Goal: Check status: Check status

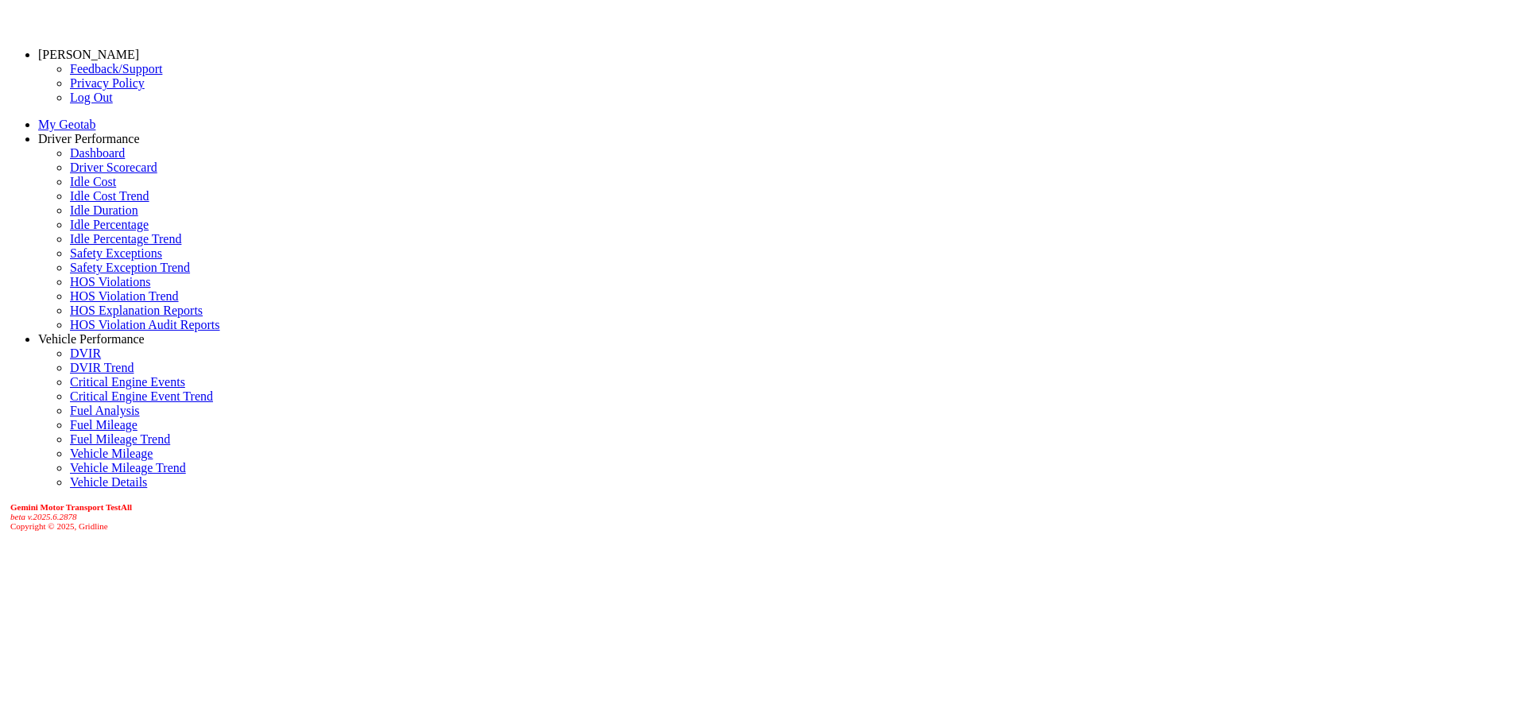
scroll to position [357, 0]
click at [70, 174] on link "Driver Scorecard" at bounding box center [113, 168] width 87 height 14
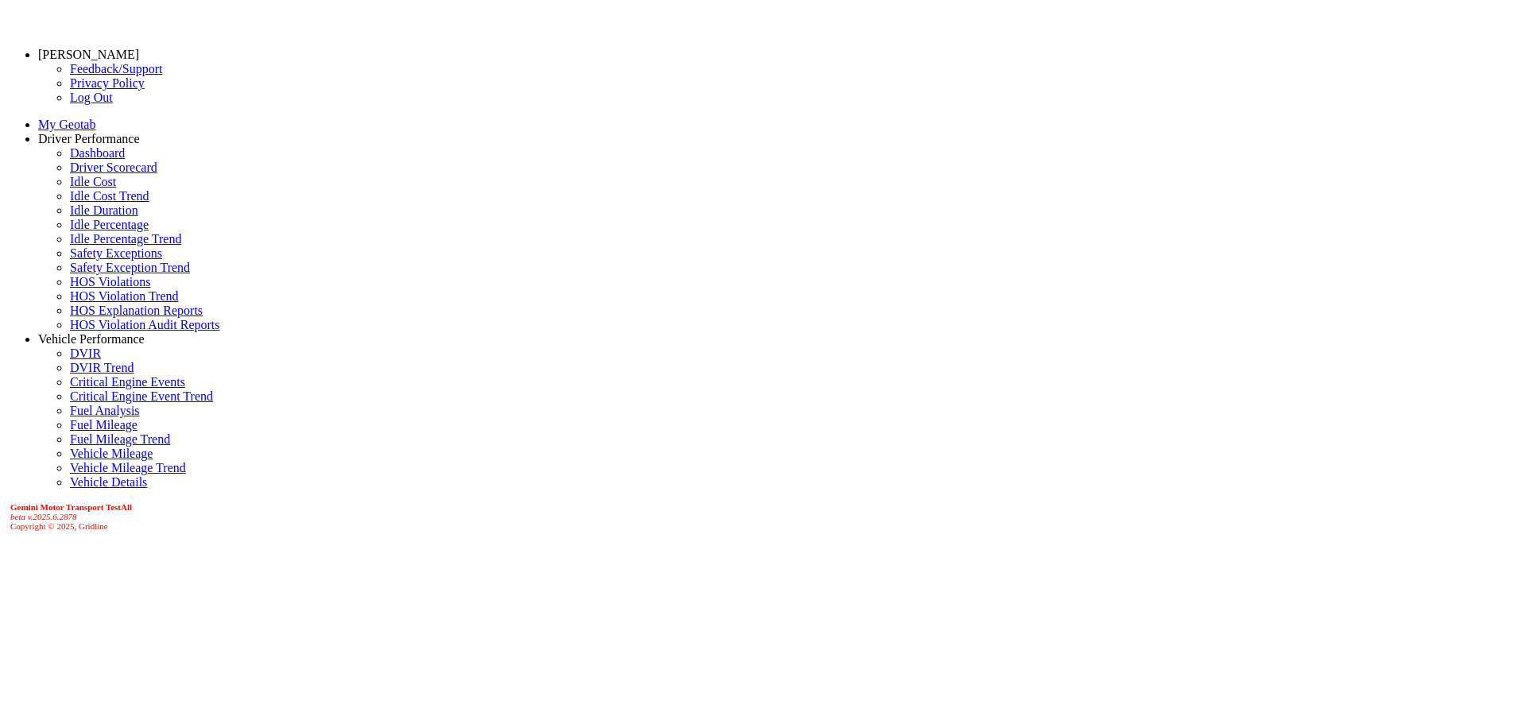
drag, startPoint x: 611, startPoint y: 55, endPoint x: 617, endPoint y: 73, distance: 19.1
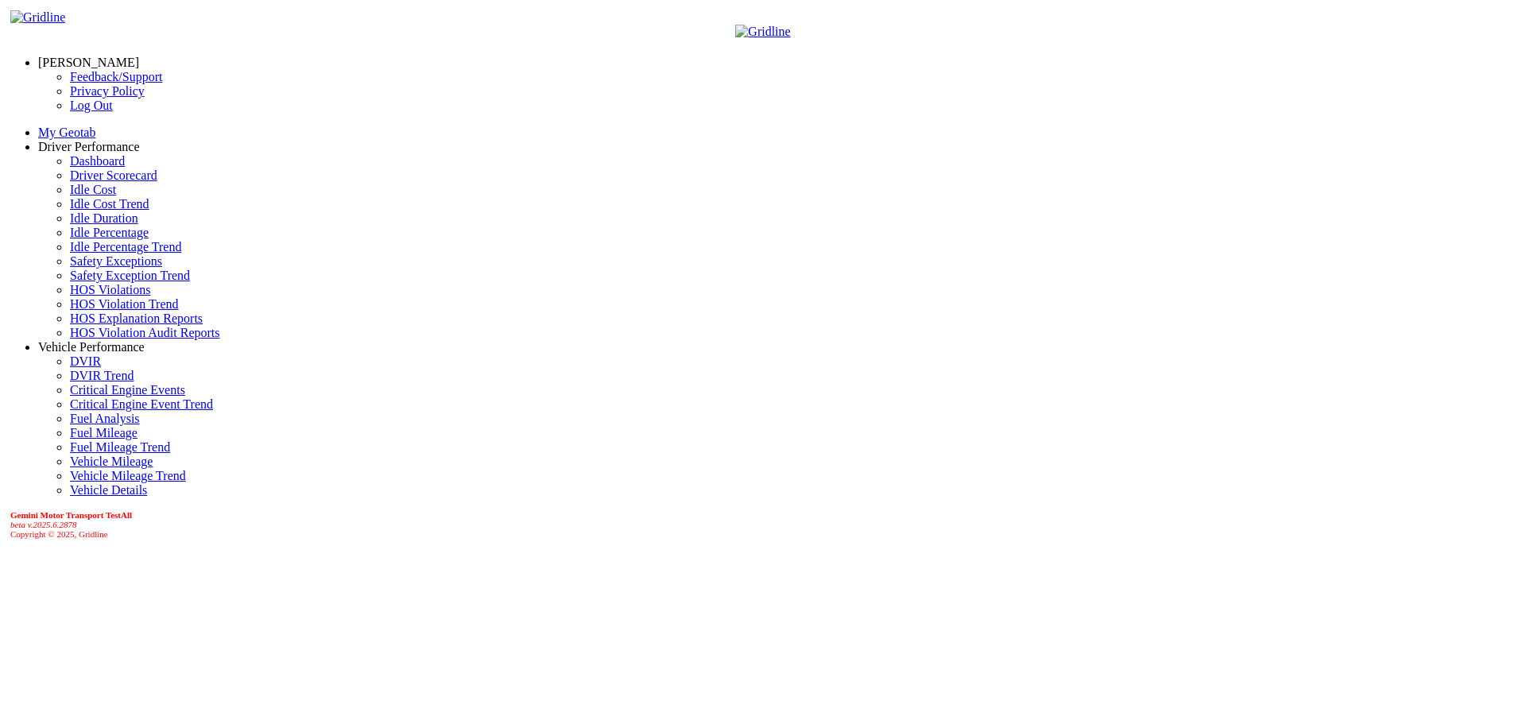
click at [75, 168] on link "Dashboard" at bounding box center [97, 161] width 55 height 14
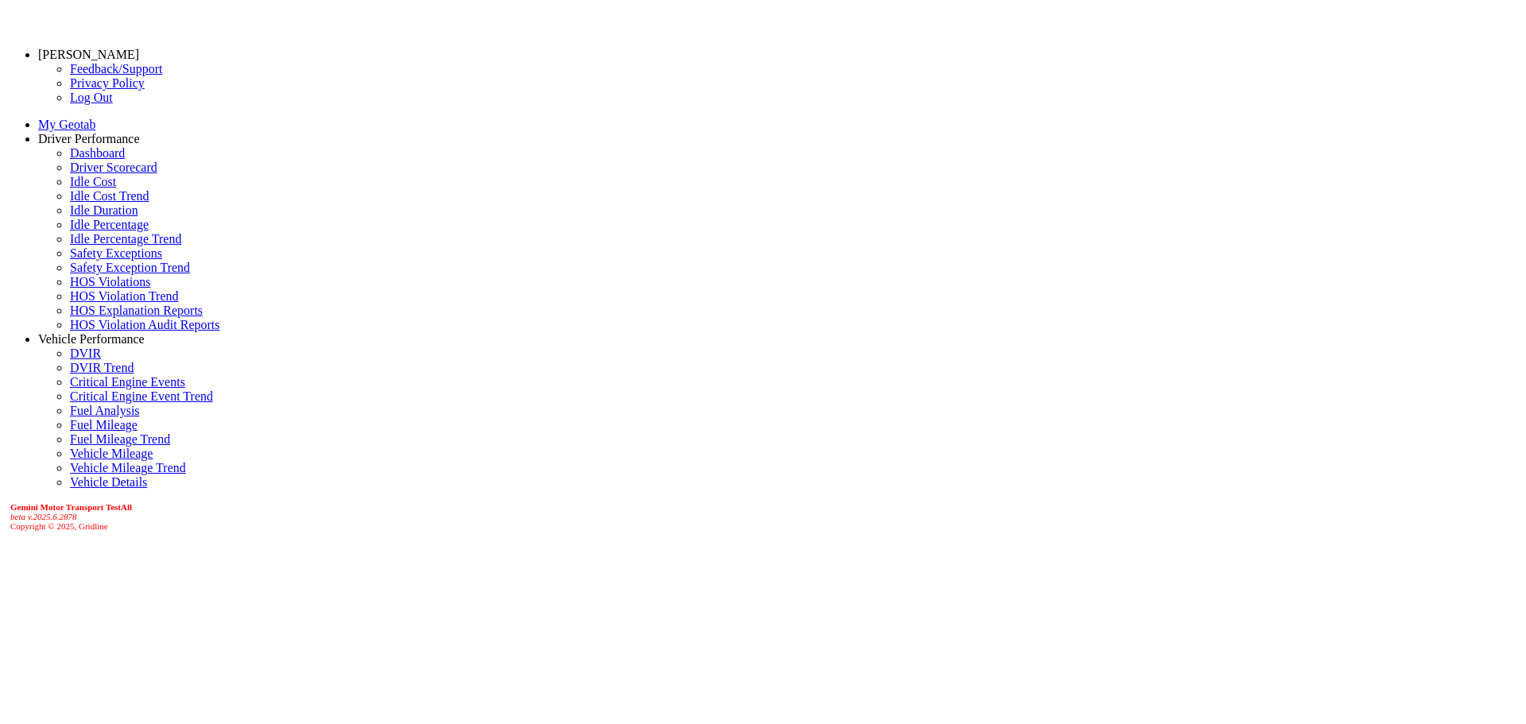
click at [95, 174] on link "Driver Scorecard" at bounding box center [113, 168] width 87 height 14
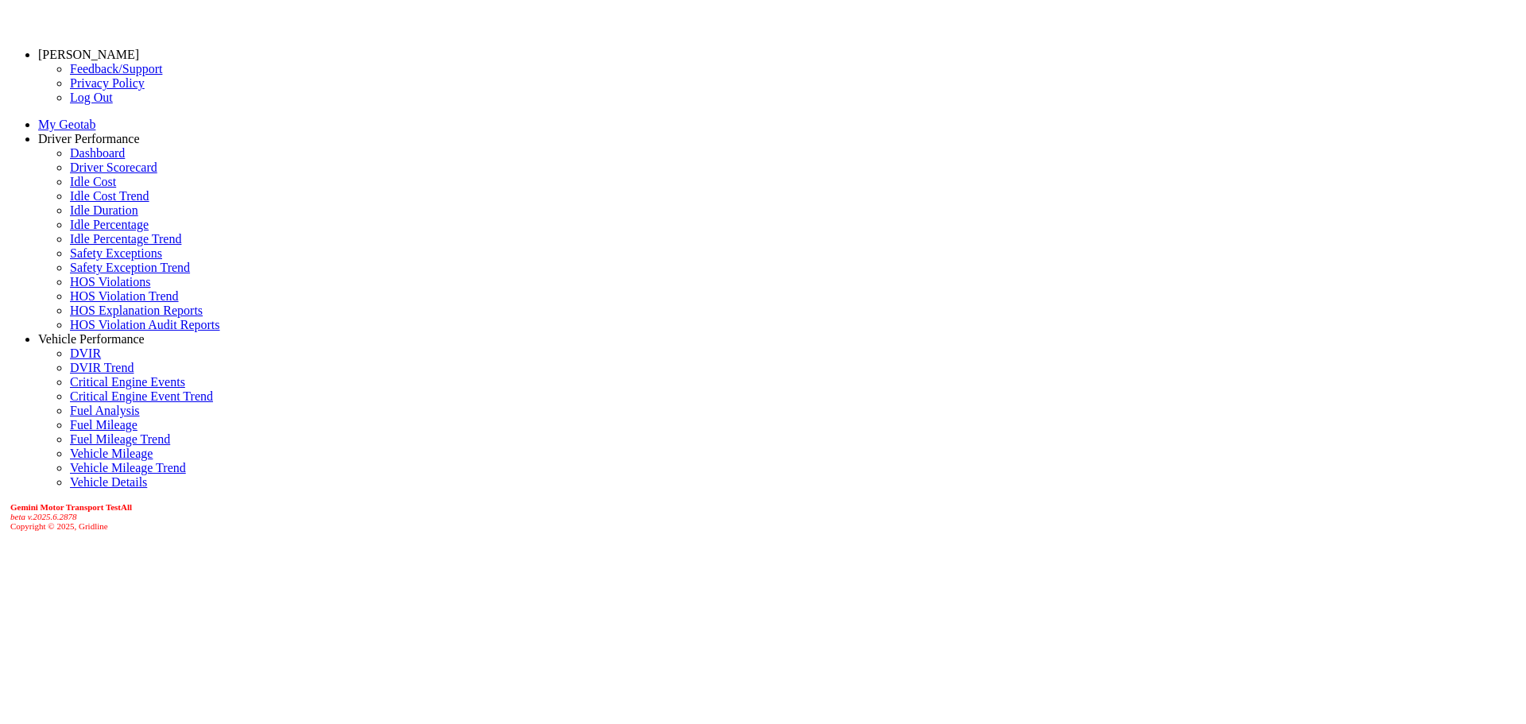
scroll to position [55, 0]
click at [93, 160] on link "Dashboard" at bounding box center [97, 153] width 55 height 14
click at [78, 174] on link "Driver Scorecard" at bounding box center [113, 168] width 87 height 14
click at [83, 160] on link "Dashboard" at bounding box center [97, 153] width 55 height 14
